Goal: Task Accomplishment & Management: Complete application form

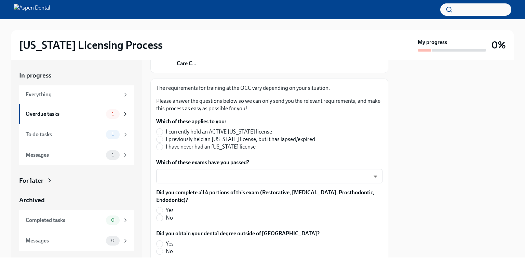
scroll to position [103, 0]
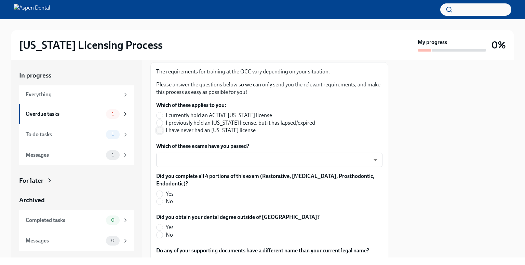
click at [161, 130] on input "I have never had an [US_STATE] license" at bounding box center [160, 130] width 6 height 6
radio input "true"
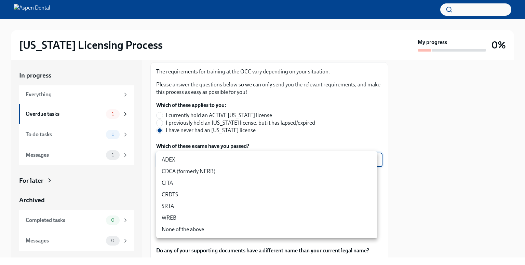
click at [241, 160] on body "[US_STATE] Licensing Process My progress 0% In progress Everything Overdue task…" at bounding box center [262, 132] width 525 height 265
click at [182, 158] on li "ADEX" at bounding box center [266, 160] width 221 height 12
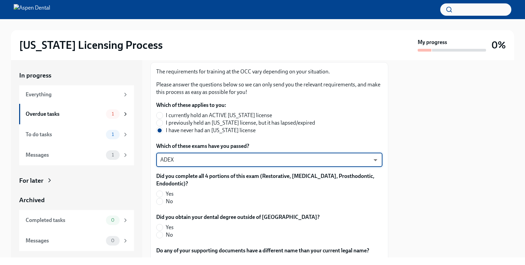
click at [182, 158] on body "[US_STATE] Licensing Process My progress 0% In progress Everything Overdue task…" at bounding box center [262, 132] width 525 height 265
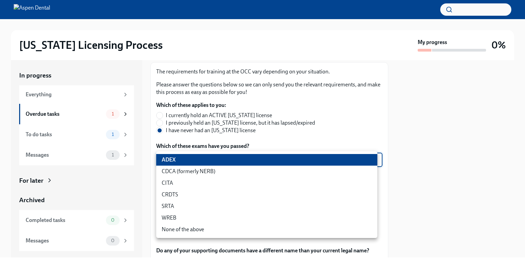
click at [180, 170] on li "CDCA (formerly NERB)" at bounding box center [266, 172] width 221 height 12
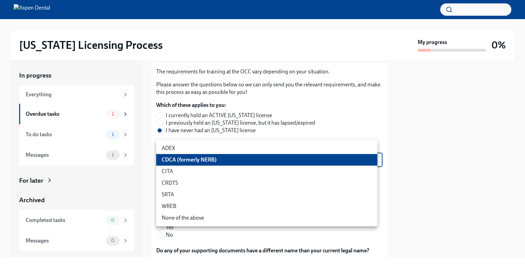
click at [186, 160] on body "[US_STATE] Licensing Process My progress 0% In progress Everything Overdue task…" at bounding box center [262, 132] width 525 height 265
click at [186, 160] on li "CDCA (formerly NERB)" at bounding box center [266, 160] width 221 height 12
click at [185, 158] on body "[US_STATE] Licensing Process My progress 0% In progress Everything Overdue task…" at bounding box center [262, 132] width 525 height 265
click at [183, 149] on li "ADEX" at bounding box center [266, 149] width 221 height 12
type input "pxo-W3vNi"
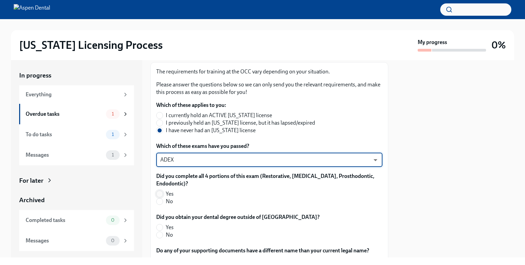
click at [157, 194] on input "Yes" at bounding box center [160, 194] width 6 height 6
radio input "true"
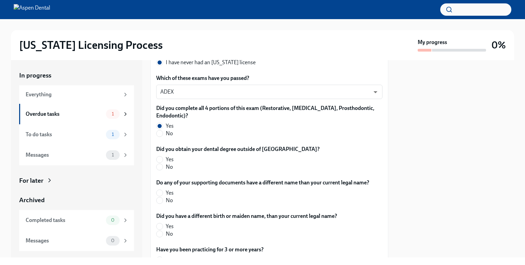
scroll to position [171, 0]
click at [160, 160] on input "Yes" at bounding box center [160, 159] width 6 height 6
radio input "true"
click at [163, 168] on label "No" at bounding box center [235, 167] width 158 height 8
click at [163, 168] on input "No" at bounding box center [160, 167] width 6 height 6
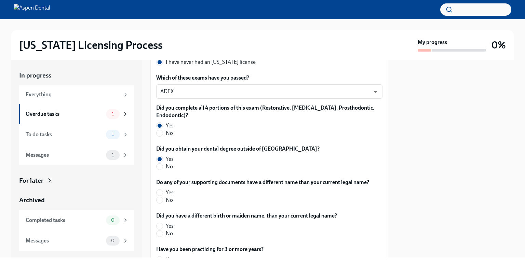
radio input "true"
click at [159, 199] on input "No" at bounding box center [160, 200] width 6 height 6
radio input "true"
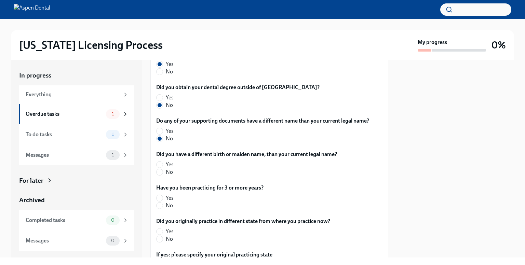
scroll to position [239, 0]
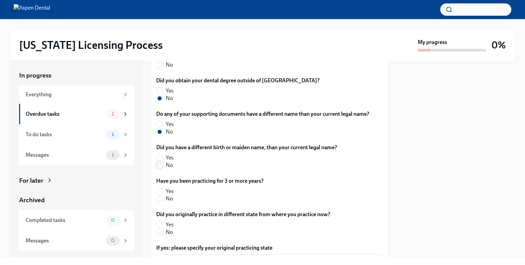
click at [160, 164] on input "No" at bounding box center [160, 165] width 6 height 6
radio input "true"
click at [157, 198] on input "No" at bounding box center [160, 199] width 6 height 6
radio input "true"
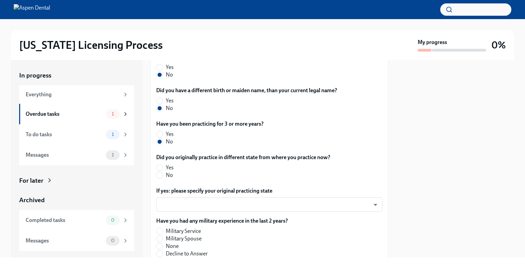
scroll to position [308, 0]
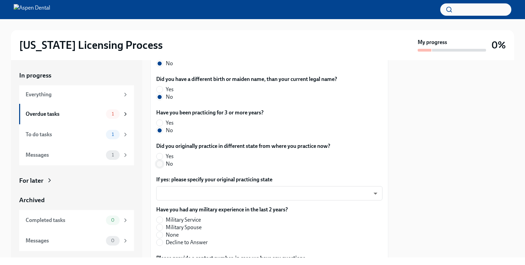
click at [161, 162] on input "No" at bounding box center [160, 164] width 6 height 6
radio input "true"
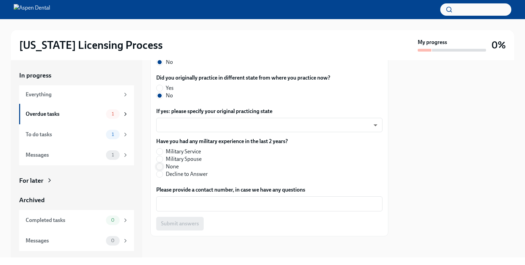
click at [162, 165] on input "None" at bounding box center [160, 167] width 6 height 6
radio input "true"
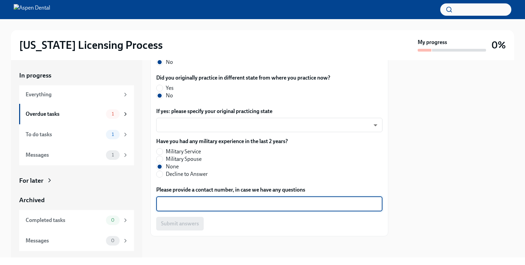
click at [217, 206] on textarea "Please provide a contact number, in case we have any questions" at bounding box center [269, 204] width 218 height 8
click at [169, 204] on textarea "6127598494" at bounding box center [269, 204] width 218 height 8
click at [180, 204] on textarea "612-7598494" at bounding box center [269, 204] width 218 height 8
click at [183, 204] on textarea "612-7598494" at bounding box center [269, 204] width 218 height 8
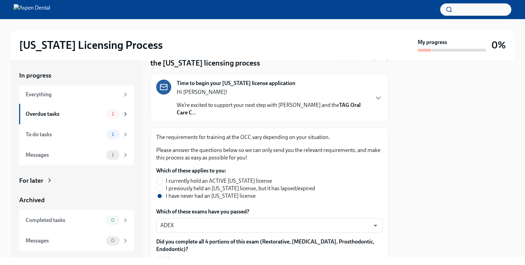
scroll to position [34, 0]
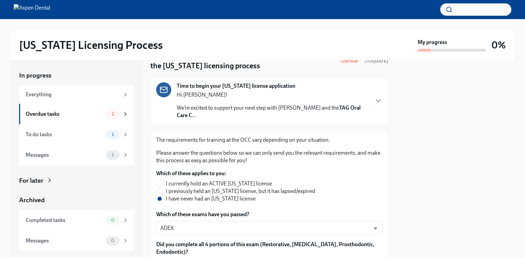
type textarea "[PHONE_NUMBER]"
click at [210, 114] on p "We’re excited to support your next step with Aspen Dental and the TAG Oral Care…" at bounding box center [273, 111] width 192 height 15
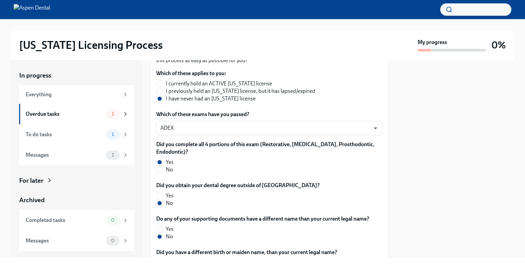
scroll to position [376, 0]
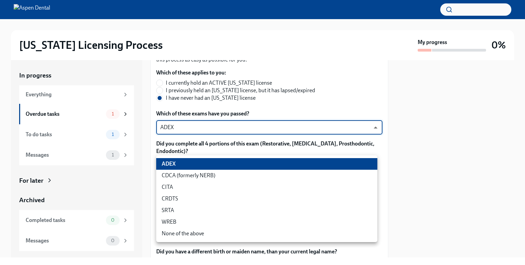
click at [179, 164] on body "[US_STATE] Licensing Process My progress 0% In progress Everything Overdue task…" at bounding box center [262, 132] width 525 height 265
click at [179, 164] on li "ADEX" at bounding box center [266, 164] width 221 height 12
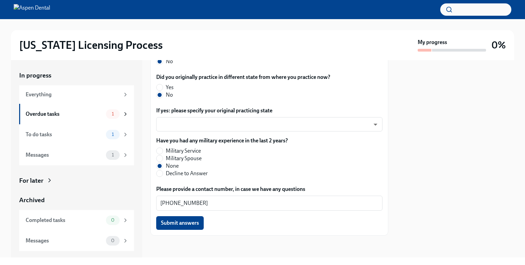
scroll to position [654, 0]
click at [177, 222] on span "Submit answers" at bounding box center [180, 223] width 38 height 7
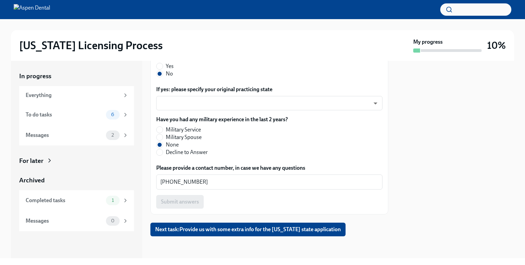
scroll to position [676, 0]
click at [182, 227] on span "Next task : Provide us with some extra info for the [US_STATE] state application" at bounding box center [248, 229] width 186 height 7
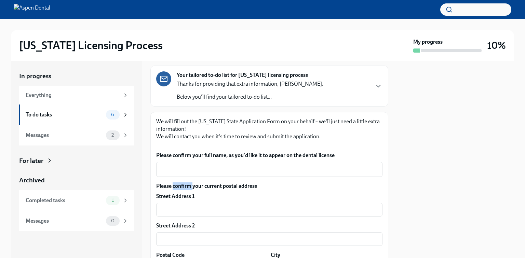
scroll to position [68, 0]
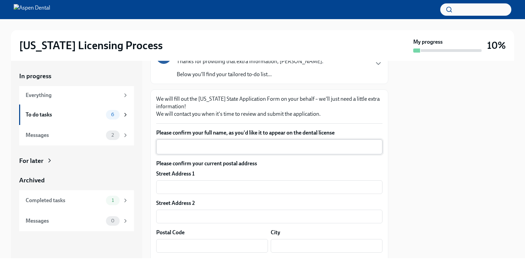
click at [221, 150] on textarea "Please confirm your full name, as you'd like it to appear on the dental license" at bounding box center [269, 147] width 218 height 8
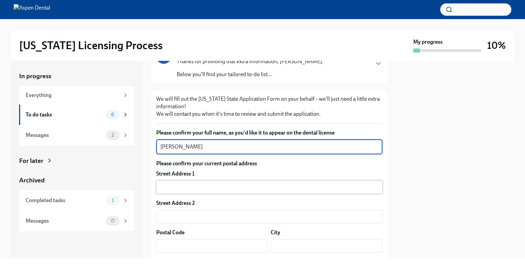
type textarea "[PERSON_NAME]"
click at [219, 185] on input "text" at bounding box center [269, 187] width 226 height 14
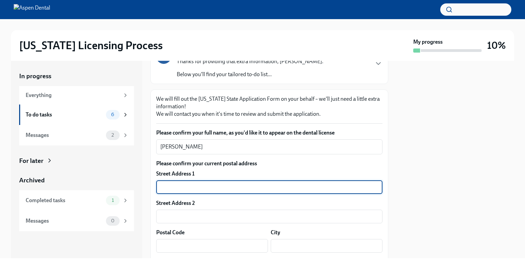
scroll to position [103, 0]
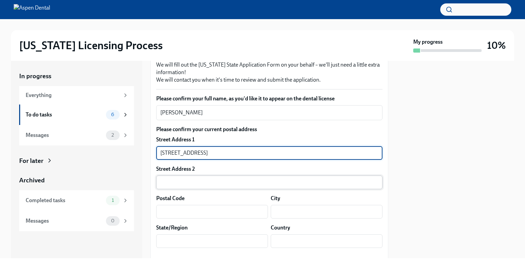
type input "[STREET_ADDRESS]"
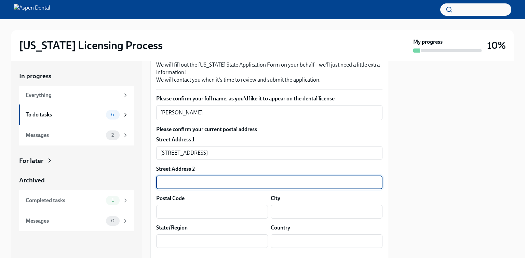
click at [210, 185] on input "text" at bounding box center [269, 183] width 226 height 14
type input "Apt 302"
click at [197, 209] on input "text" at bounding box center [212, 212] width 112 height 14
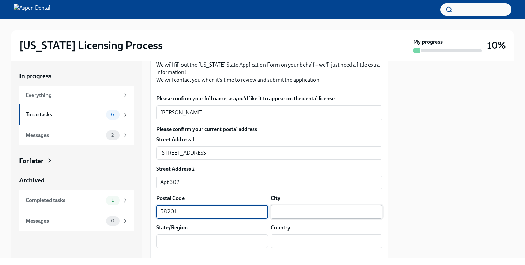
type input "58201"
click at [280, 218] on input "text" at bounding box center [327, 212] width 112 height 14
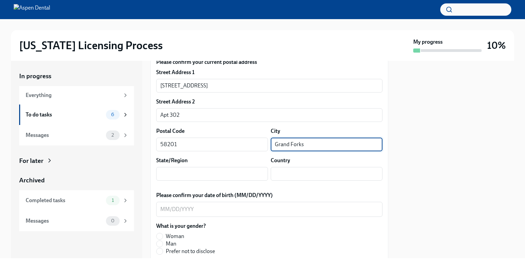
scroll to position [171, 0]
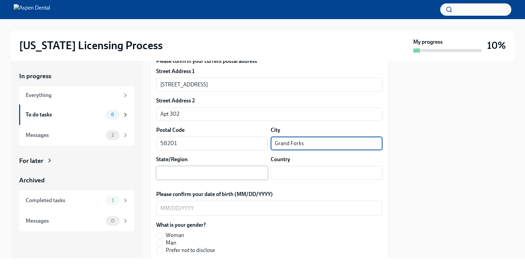
type input "Grand Forks"
drag, startPoint x: 219, startPoint y: 168, endPoint x: 218, endPoint y: 173, distance: 5.3
click at [219, 170] on input "text" at bounding box center [212, 173] width 112 height 14
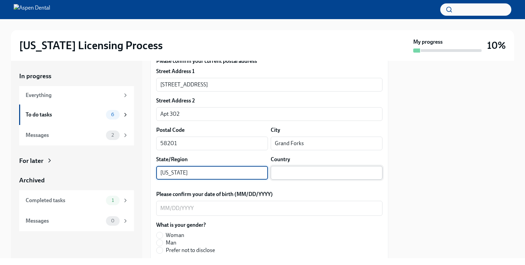
type input "[US_STATE]"
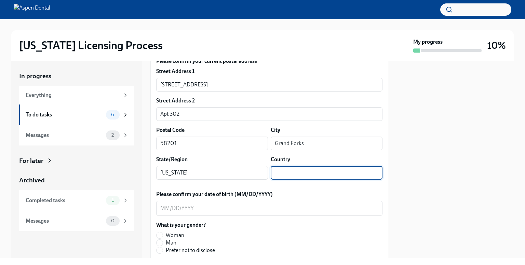
click at [279, 172] on input "text" at bounding box center [327, 173] width 112 height 14
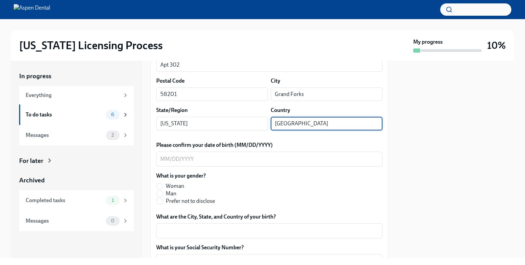
scroll to position [239, 0]
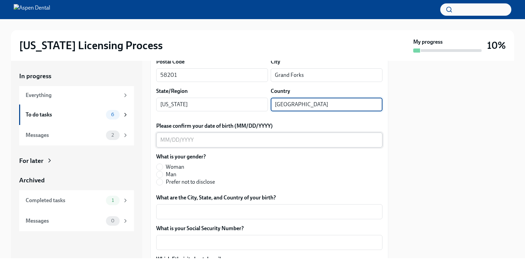
type input "[GEOGRAPHIC_DATA]"
click at [164, 139] on textarea "Please confirm your date of birth (MM/DD/YYYY)" at bounding box center [269, 140] width 218 height 8
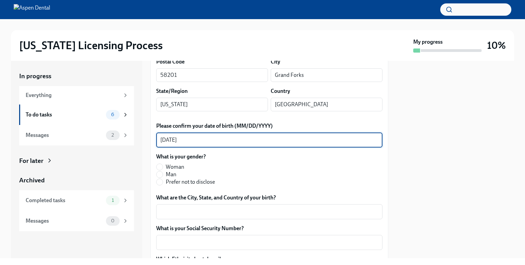
type textarea "[DATE]"
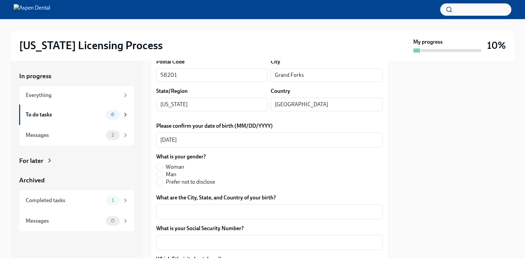
click at [164, 167] on label "Woman" at bounding box center [185, 167] width 59 height 8
click at [163, 167] on input "Woman" at bounding box center [160, 167] width 6 height 6
radio input "true"
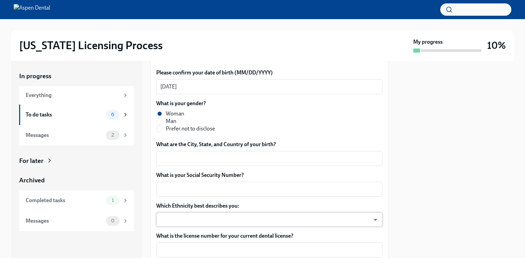
scroll to position [308, 0]
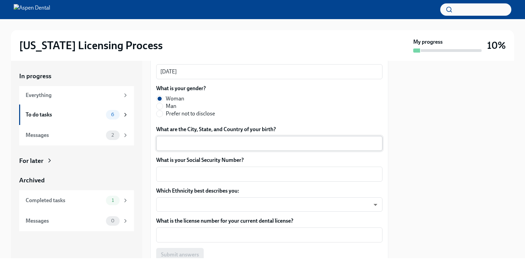
click at [201, 142] on textarea "What are the City, State, and Country of your birth?" at bounding box center [269, 143] width 218 height 8
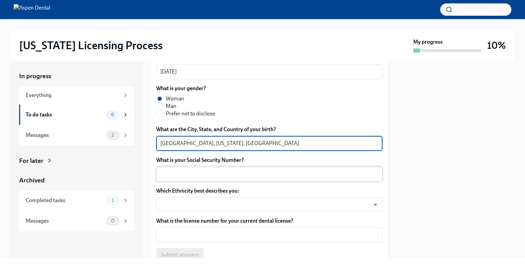
type textarea "[GEOGRAPHIC_DATA], [US_STATE], [GEOGRAPHIC_DATA]"
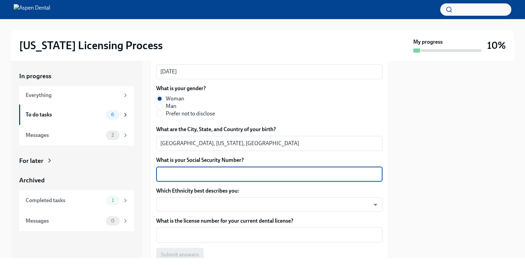
click at [170, 178] on textarea "What is your Social Security Number?" at bounding box center [269, 174] width 218 height 8
type textarea "255-99-9225"
click at [188, 206] on body "[US_STATE] Licensing Process My progress 10% In progress Everything To do tasks…" at bounding box center [262, 132] width 525 height 265
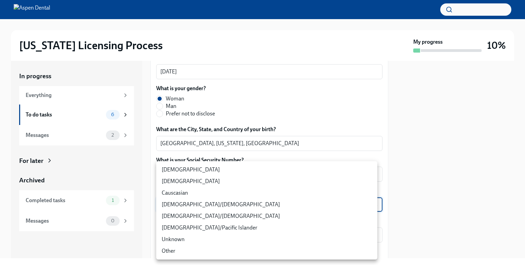
click at [167, 248] on li "Other" at bounding box center [266, 251] width 221 height 12
type input "jgEhbs7t7"
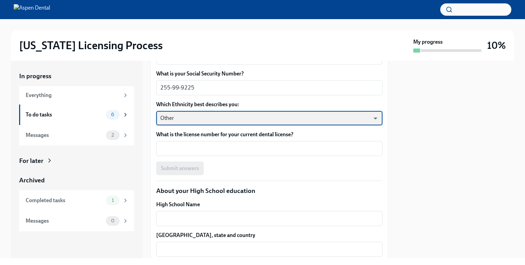
scroll to position [410, 0]
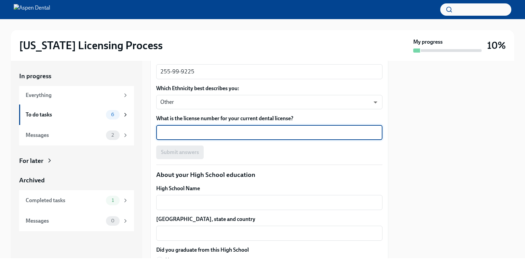
click at [187, 135] on textarea "What is the license number for your current dental license?" at bounding box center [269, 132] width 218 height 8
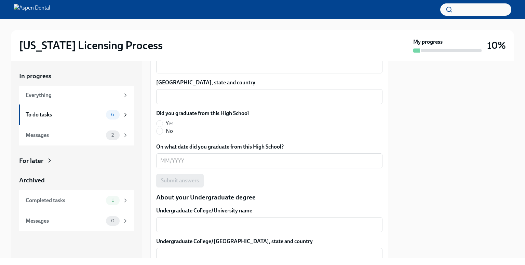
scroll to position [444, 0]
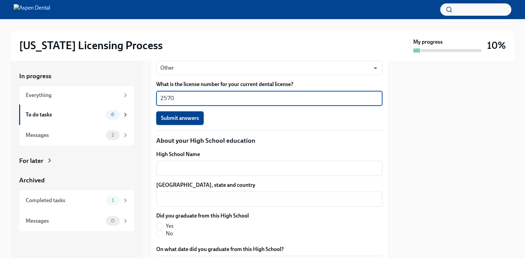
type textarea "2570"
click at [179, 121] on span "Submit answers" at bounding box center [180, 118] width 38 height 7
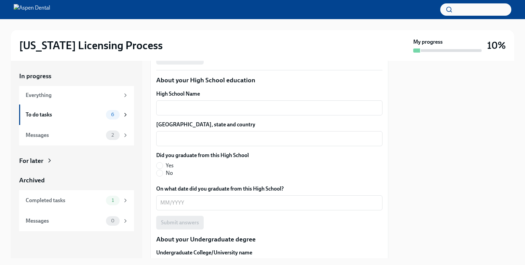
scroll to position [513, 0]
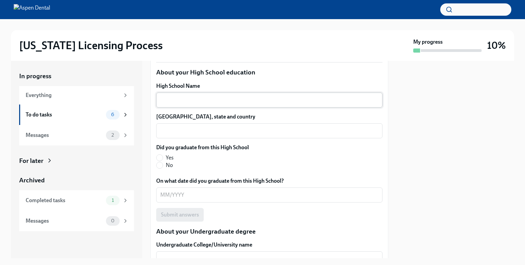
click at [179, 99] on textarea "High School Name" at bounding box center [269, 100] width 218 height 8
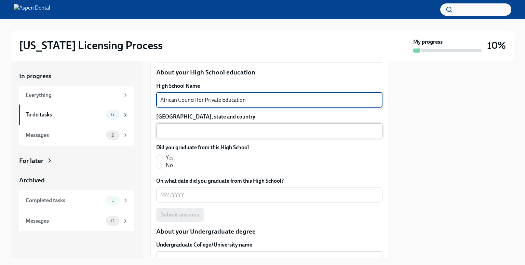
type textarea "African Council for Private Education"
click at [169, 135] on div "x ​" at bounding box center [269, 130] width 226 height 15
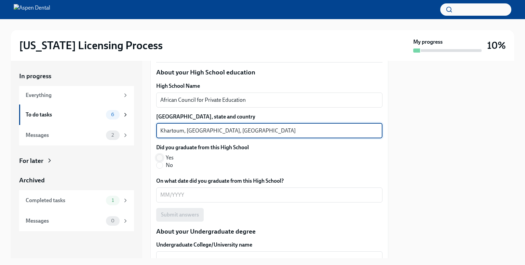
type textarea "Khartoum, [GEOGRAPHIC_DATA], [GEOGRAPHIC_DATA]"
click at [162, 159] on input "Yes" at bounding box center [160, 158] width 6 height 6
radio input "true"
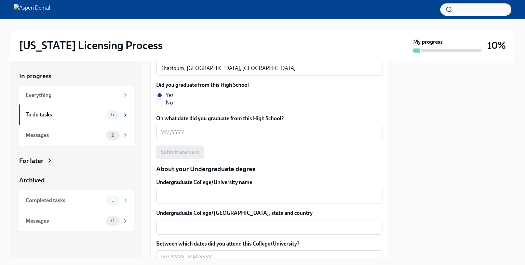
scroll to position [581, 0]
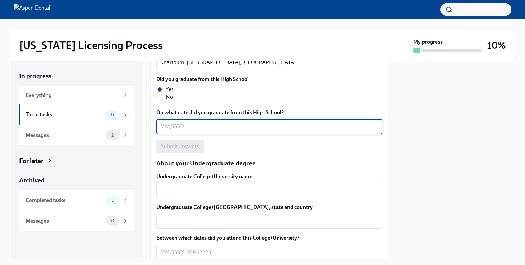
click at [166, 127] on textarea "On what date did you graduate from this High School?" at bounding box center [269, 127] width 218 height 8
type textarea "03/2013"
click at [179, 145] on span "Submit answers" at bounding box center [180, 146] width 38 height 7
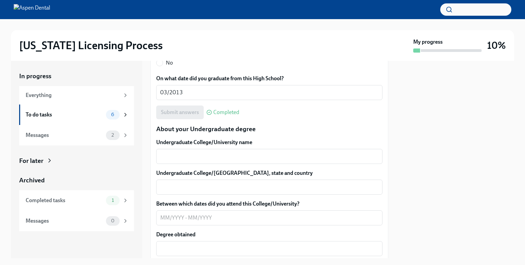
scroll to position [649, 0]
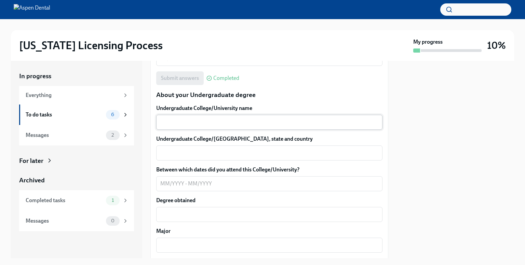
click at [182, 127] on div "x ​" at bounding box center [269, 122] width 226 height 15
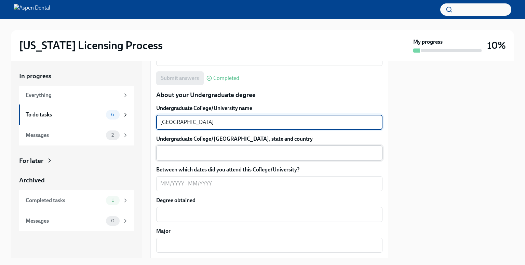
type textarea "[GEOGRAPHIC_DATA]"
click at [169, 155] on textarea "Undergraduate College/[GEOGRAPHIC_DATA], state and country" at bounding box center [269, 153] width 218 height 8
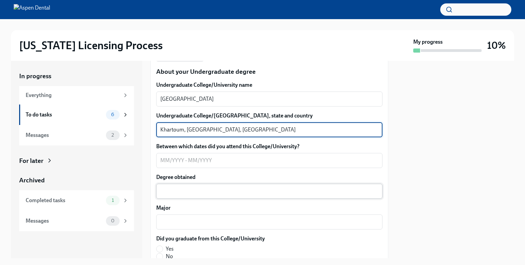
scroll to position [683, 0]
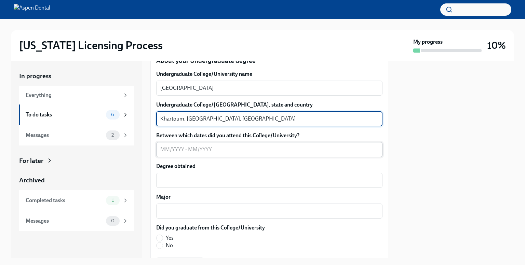
type textarea "Khartoum, [GEOGRAPHIC_DATA], [GEOGRAPHIC_DATA]"
click at [171, 152] on textarea "Between which dates did you attend this College/University?" at bounding box center [269, 150] width 218 height 8
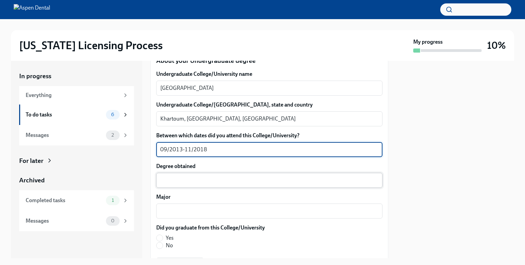
type textarea "09/2013-11/2018"
click at [169, 181] on textarea "Degree obtained" at bounding box center [269, 180] width 218 height 8
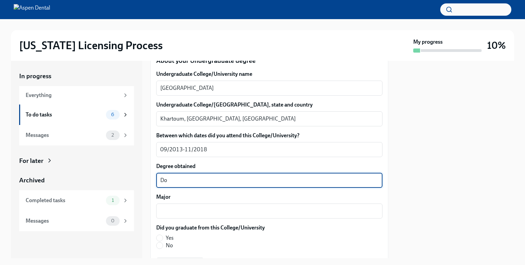
type textarea "D"
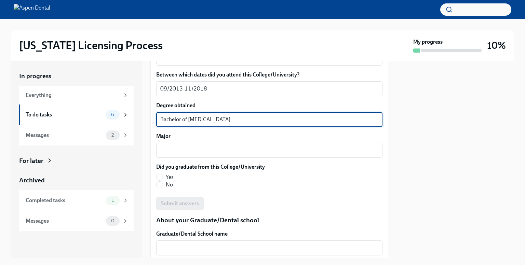
scroll to position [752, 0]
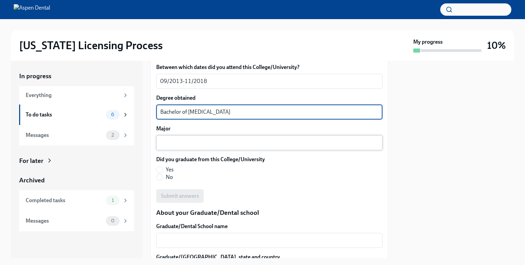
type textarea "Bachelor of [MEDICAL_DATA]"
click at [190, 147] on div "x ​" at bounding box center [269, 142] width 226 height 15
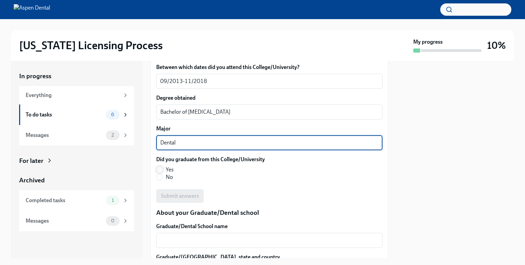
type textarea "Dental"
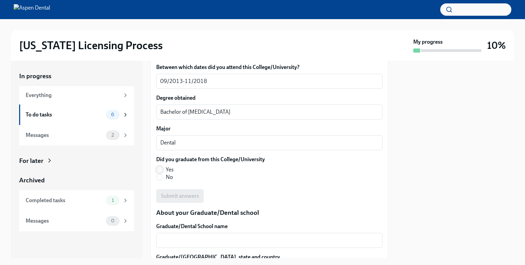
click at [160, 167] on input "Yes" at bounding box center [160, 170] width 6 height 6
radio input "true"
click at [187, 197] on span "Submit answers" at bounding box center [180, 196] width 38 height 7
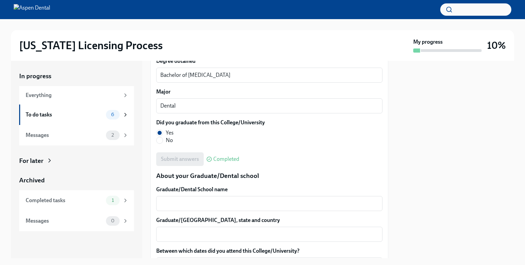
scroll to position [820, 0]
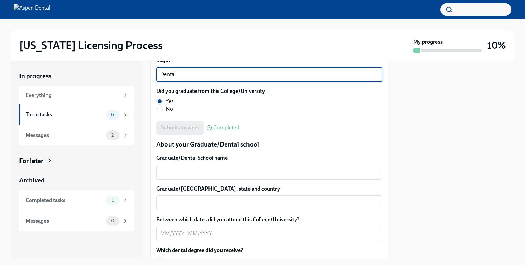
click at [181, 76] on textarea "Dental" at bounding box center [269, 74] width 218 height 8
type textarea "Dentistry"
click at [188, 130] on span "Submit answers" at bounding box center [180, 127] width 38 height 7
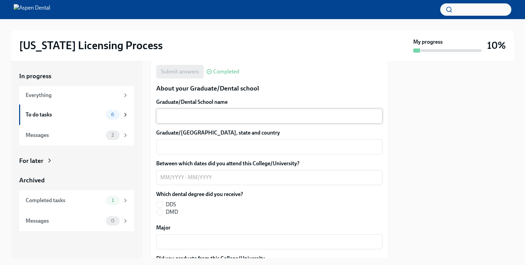
scroll to position [889, 0]
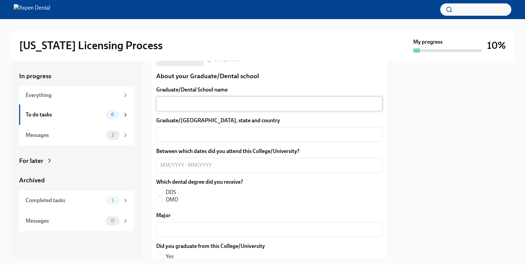
click at [179, 107] on textarea "Graduate/Dental School name" at bounding box center [269, 104] width 218 height 8
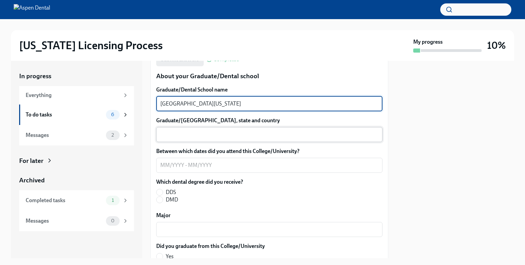
type textarea "[GEOGRAPHIC_DATA][US_STATE]"
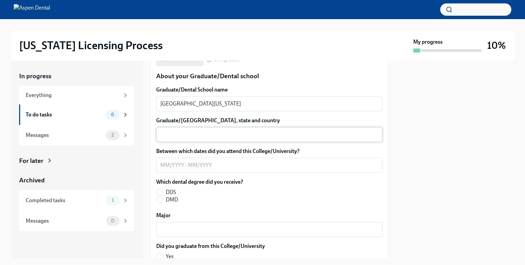
click at [188, 140] on div "x ​" at bounding box center [269, 134] width 226 height 15
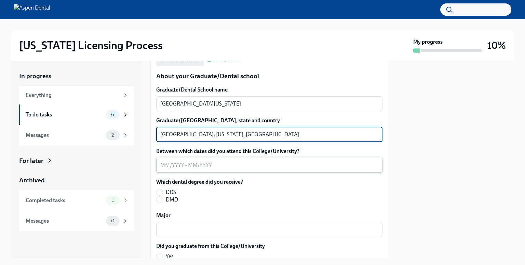
type textarea "[GEOGRAPHIC_DATA], [US_STATE], [GEOGRAPHIC_DATA]"
click at [165, 167] on textarea "Between which dates did you attend this College/University?" at bounding box center [269, 165] width 218 height 8
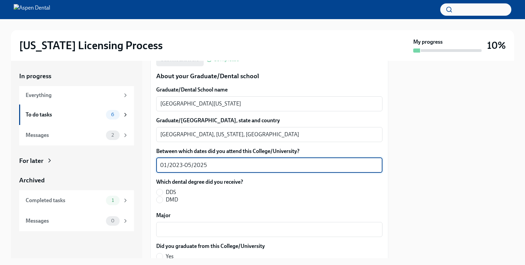
type textarea "01/2023-05/2025"
click at [163, 194] on label "DDS" at bounding box center [196, 193] width 81 height 8
click at [163, 194] on input "DDS" at bounding box center [160, 192] width 6 height 6
radio input "true"
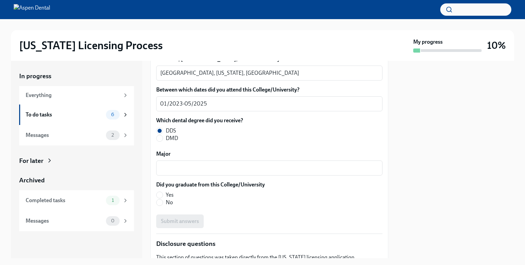
scroll to position [957, 0]
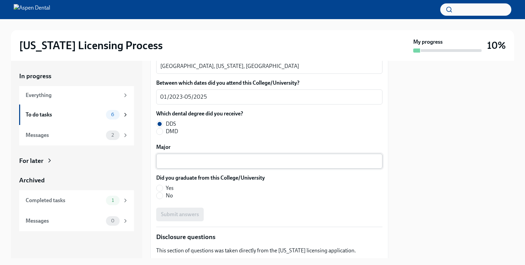
click at [192, 164] on textarea "Major" at bounding box center [269, 161] width 218 height 8
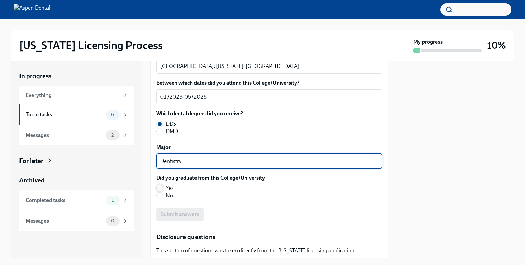
type textarea "Dentistry"
click at [160, 188] on input "Yes" at bounding box center [160, 188] width 6 height 6
radio input "true"
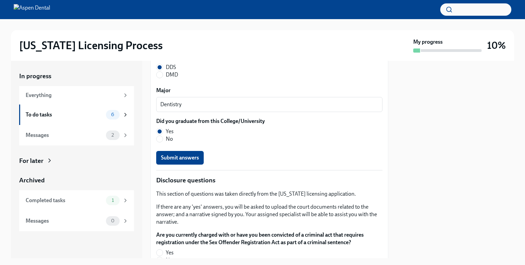
scroll to position [1025, 0]
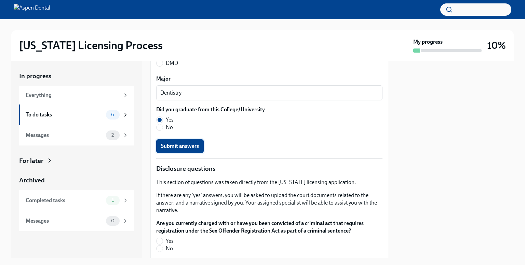
click at [179, 149] on span "Submit answers" at bounding box center [180, 146] width 38 height 7
click at [179, 149] on div "Submit answers" at bounding box center [269, 146] width 226 height 14
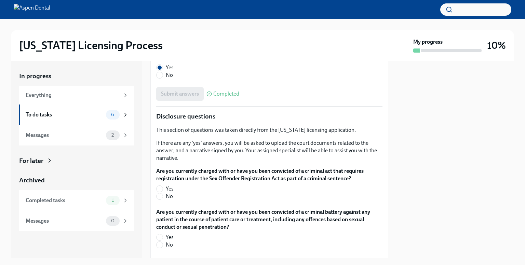
scroll to position [1094, 0]
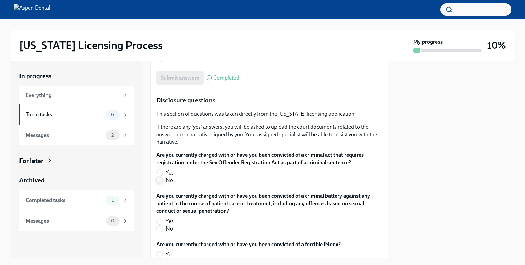
click at [162, 181] on input "No" at bounding box center [160, 180] width 6 height 6
radio input "true"
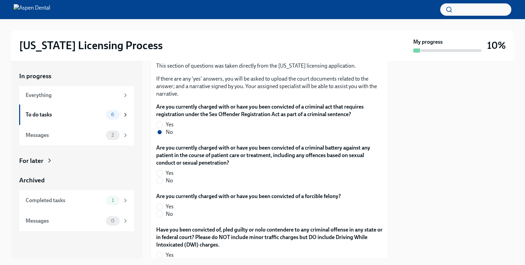
scroll to position [1162, 0]
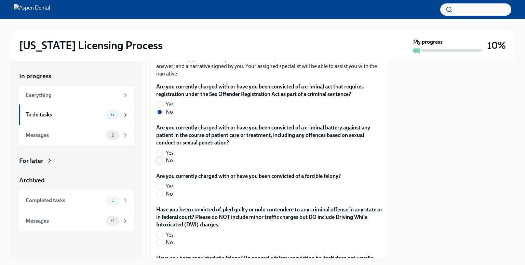
click at [160, 162] on input "No" at bounding box center [160, 161] width 6 height 6
radio input "true"
click at [161, 193] on input "No" at bounding box center [160, 194] width 6 height 6
radio input "true"
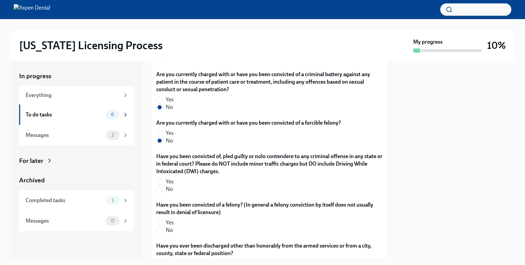
scroll to position [1230, 0]
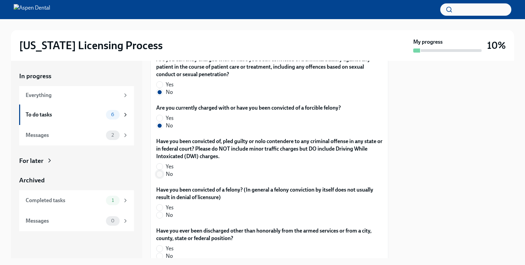
click at [159, 172] on input "No" at bounding box center [160, 174] width 6 height 6
radio input "true"
click at [159, 172] on input "No" at bounding box center [160, 174] width 6 height 6
click at [159, 216] on input "No" at bounding box center [160, 215] width 6 height 6
radio input "true"
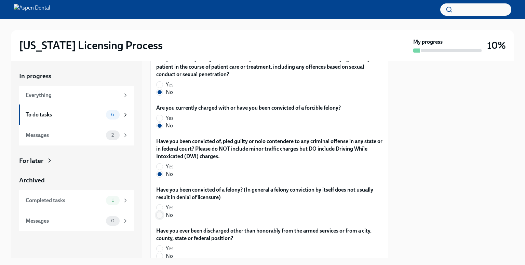
click at [159, 216] on input "No" at bounding box center [160, 215] width 6 height 6
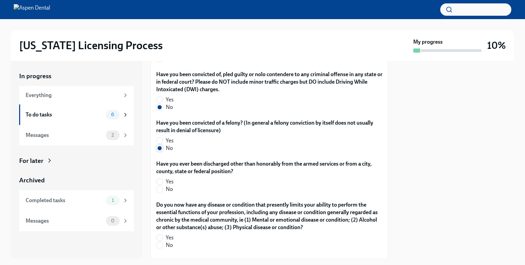
scroll to position [1299, 0]
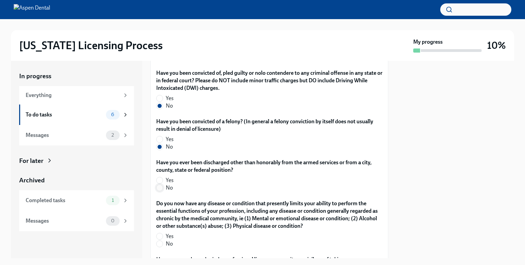
click at [161, 188] on input "No" at bounding box center [160, 188] width 6 height 6
radio input "true"
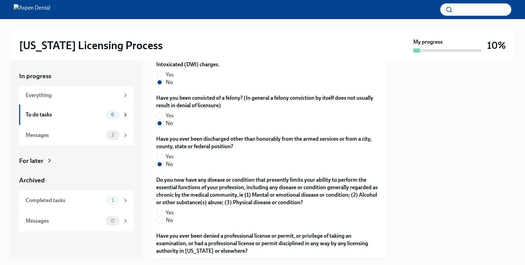
scroll to position [1367, 0]
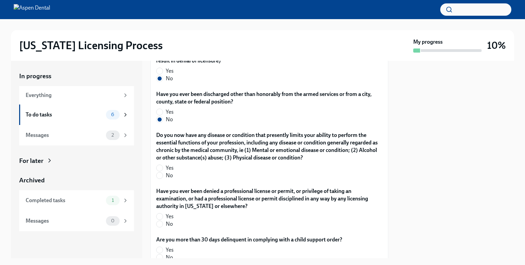
click at [163, 176] on label "No" at bounding box center [266, 176] width 221 height 8
click at [163, 176] on input "No" at bounding box center [160, 176] width 6 height 6
radio input "true"
click at [161, 224] on input "No" at bounding box center [160, 224] width 6 height 6
radio input "true"
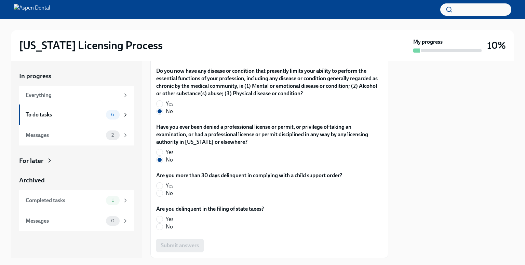
scroll to position [1435, 0]
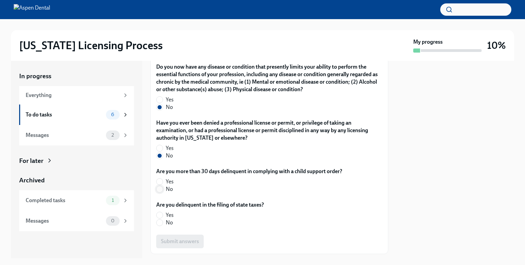
click at [160, 188] on input "No" at bounding box center [160, 189] width 6 height 6
radio input "true"
click at [164, 224] on label "No" at bounding box center [207, 223] width 102 height 8
click at [163, 224] on input "No" at bounding box center [160, 223] width 6 height 6
radio input "true"
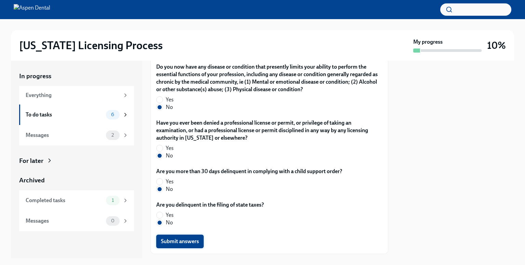
click at [172, 240] on span "Submit answers" at bounding box center [180, 241] width 38 height 7
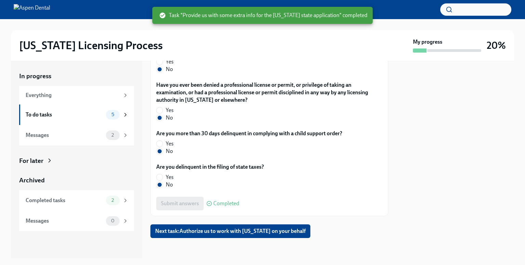
scroll to position [1474, 0]
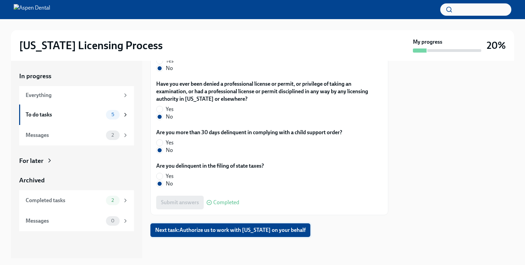
click at [231, 229] on span "Next task : Authorize us to work with [US_STATE] on your behalf" at bounding box center [230, 230] width 150 height 7
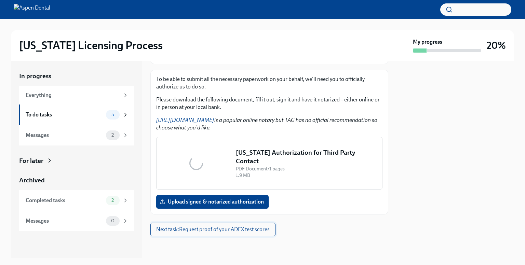
click at [231, 190] on button "[US_STATE] Authorization for Third Party Contact PDF Document • 1 pages 1.9 MB" at bounding box center [269, 163] width 226 height 53
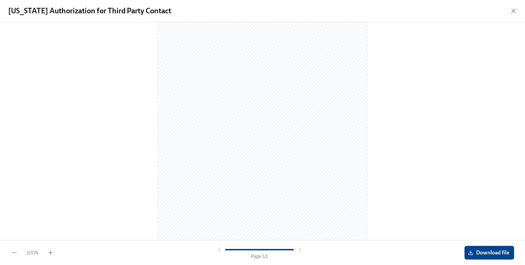
scroll to position [64, 0]
click at [483, 251] on span "Download file" at bounding box center [489, 252] width 40 height 7
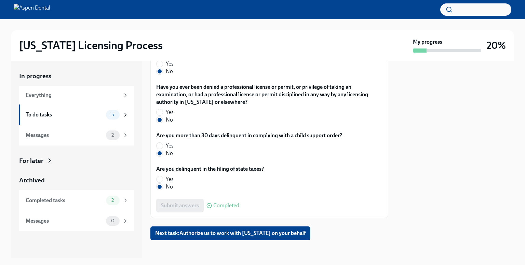
scroll to position [1474, 0]
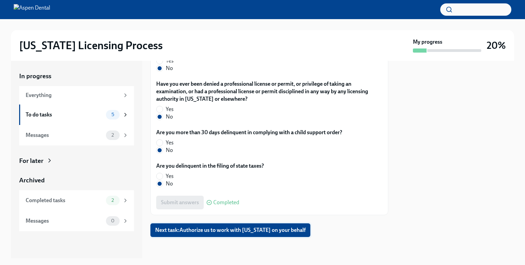
click at [214, 229] on span "Next task : Authorize us to work with [US_STATE] on your behalf" at bounding box center [230, 230] width 150 height 7
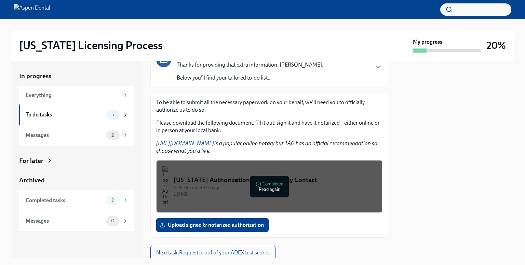
scroll to position [77, 0]
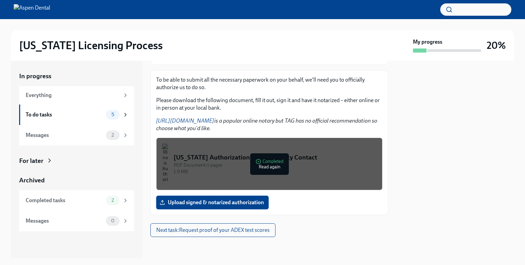
click at [240, 200] on span "Upload signed & notarized authorization" at bounding box center [212, 202] width 103 height 7
click at [0, 0] on input "Upload signed & notarized authorization" at bounding box center [0, 0] width 0 height 0
click at [237, 230] on span "Next task : Request proof of your ADEX test scores" at bounding box center [212, 230] width 113 height 7
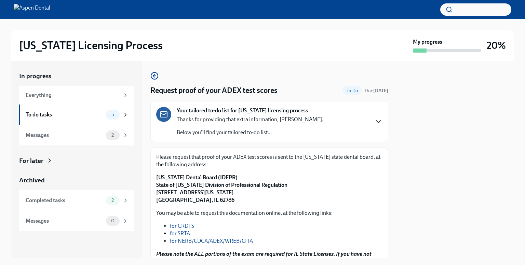
click at [374, 123] on icon "button" at bounding box center [378, 122] width 8 height 8
click at [373, 123] on div "Your tailored to-do list for [US_STATE] licensing process Thanks for providing …" at bounding box center [269, 121] width 226 height 29
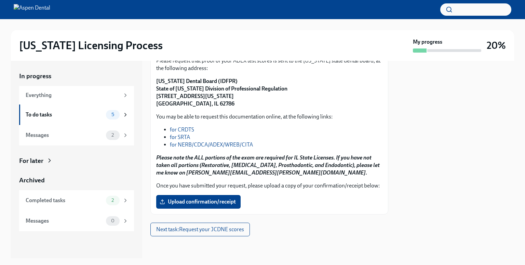
scroll to position [347, 0]
click at [109, 114] on span "5" at bounding box center [112, 114] width 11 height 5
